Goal: Task Accomplishment & Management: Use online tool/utility

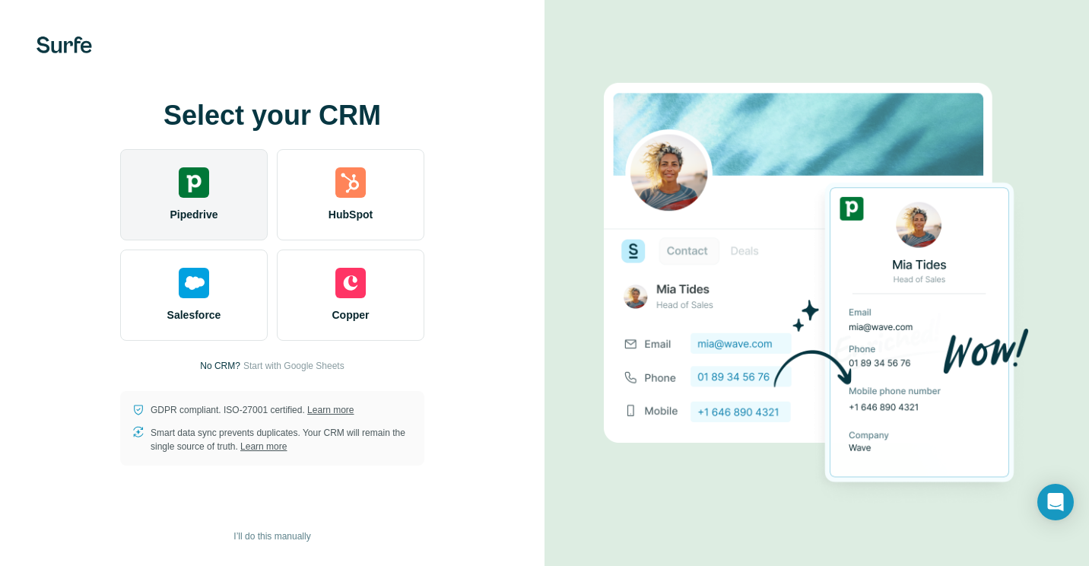
click at [200, 235] on div "Pipedrive" at bounding box center [194, 194] width 148 height 91
click at [216, 200] on div "Pipedrive" at bounding box center [194, 194] width 148 height 91
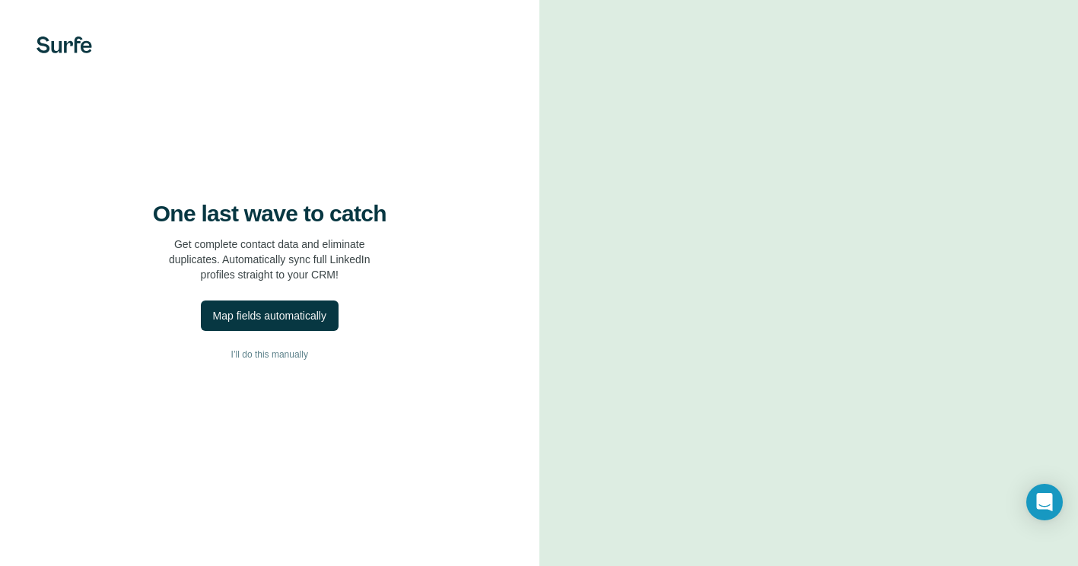
scroll to position [11, 0]
click at [259, 353] on span "I’ll do this manually" at bounding box center [269, 355] width 77 height 14
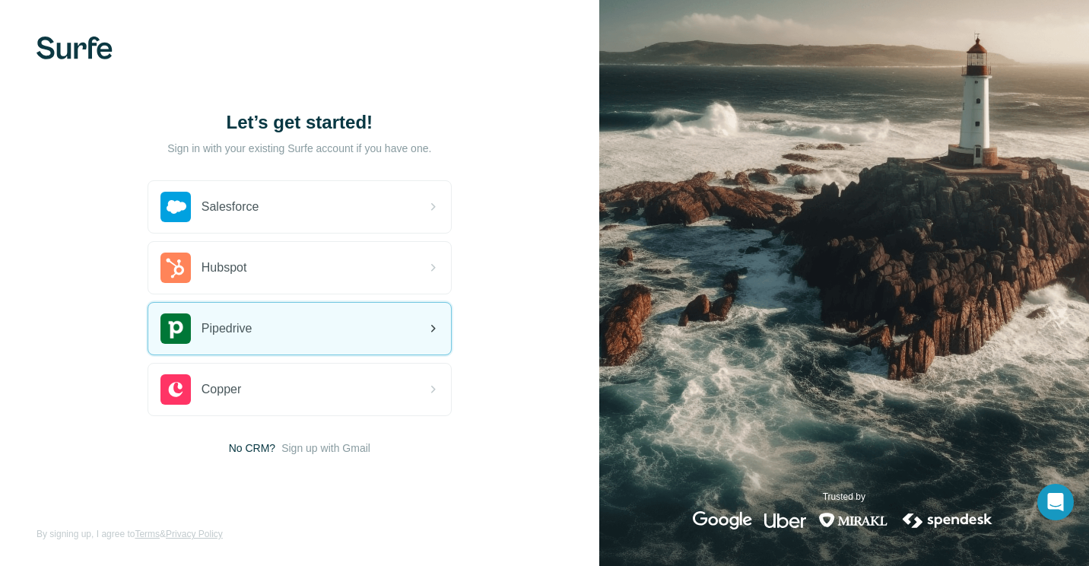
click at [281, 332] on div "Pipedrive" at bounding box center [299, 329] width 303 height 52
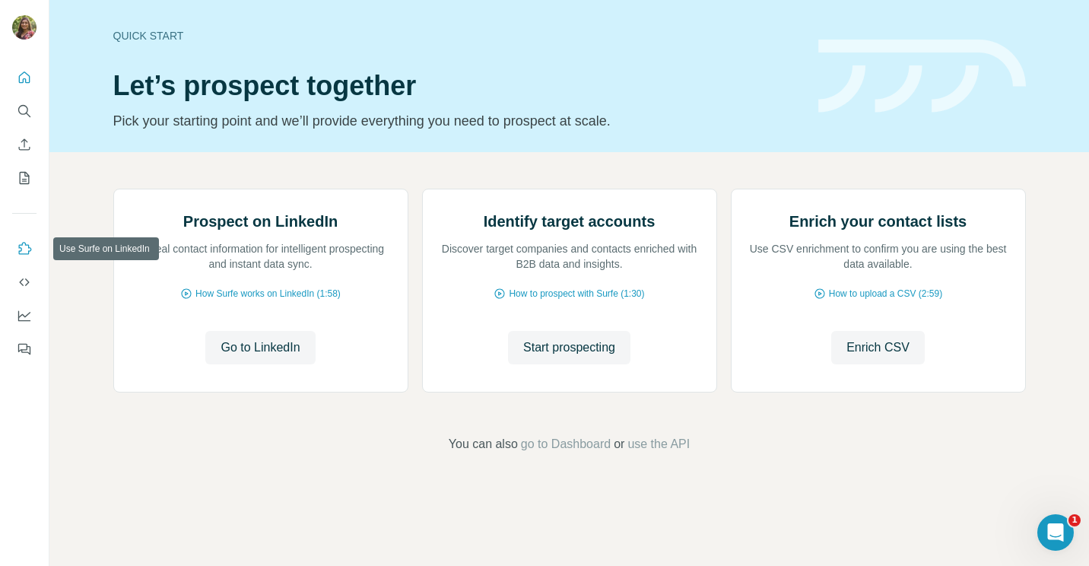
click at [33, 241] on button "Use Surfe on LinkedIn" at bounding box center [24, 248] width 24 height 27
click at [1034, 27] on div "Quick start Let’s prospect together Pick your starting point and we’ll provide …" at bounding box center [569, 76] width 1040 height 152
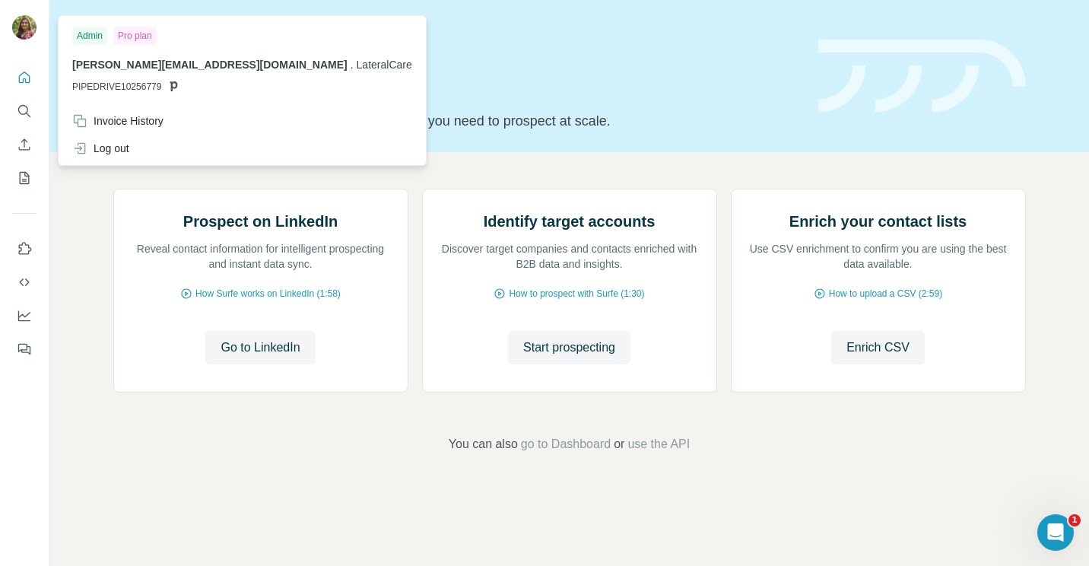
click at [33, 28] on img at bounding box center [24, 27] width 24 height 24
click at [28, 21] on img at bounding box center [24, 27] width 24 height 24
